Goal: Book appointment/travel/reservation

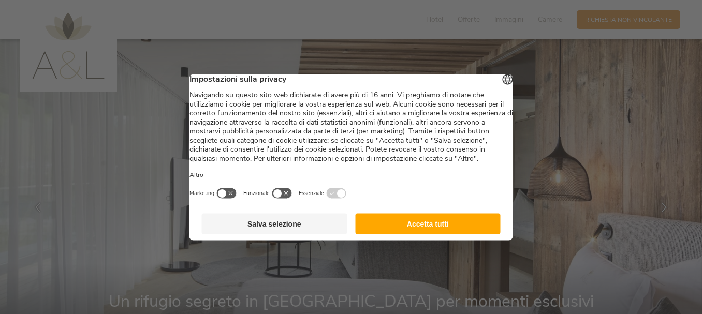
click at [274, 234] on button "Salva selezione" at bounding box center [275, 223] width 146 height 21
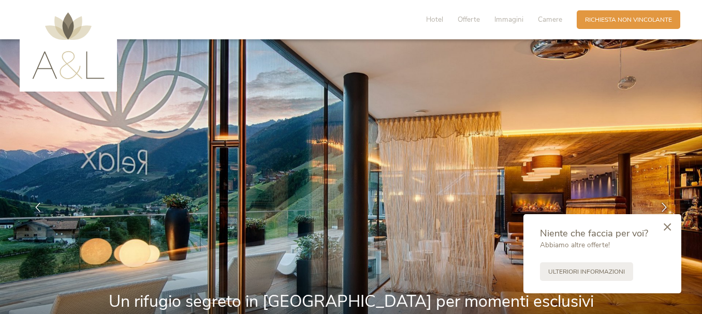
click at [670, 226] on icon at bounding box center [667, 227] width 7 height 8
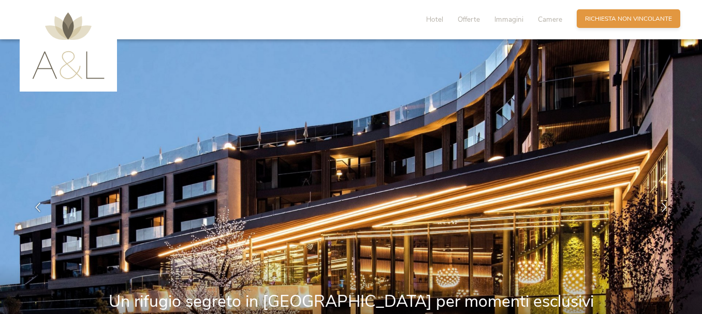
click at [588, 22] on span "Richiesta non vincolante" at bounding box center [628, 19] width 87 height 9
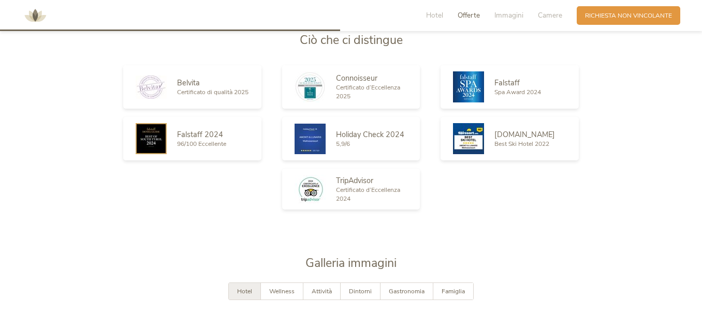
scroll to position [1287, 0]
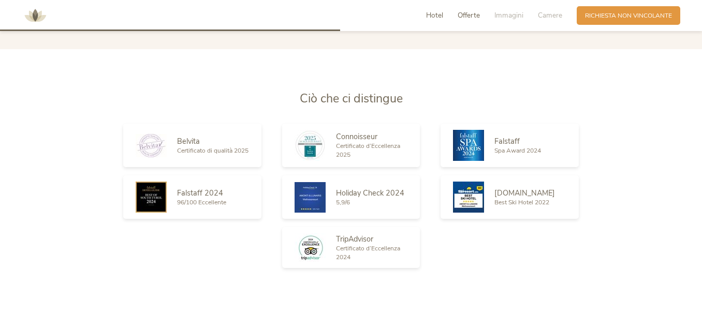
click at [435, 15] on span "Hotel" at bounding box center [434, 15] width 17 height 10
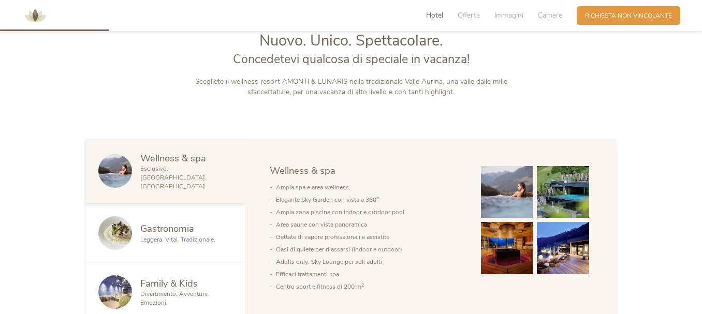
scroll to position [413, 0]
